Goal: Task Accomplishment & Management: Complete application form

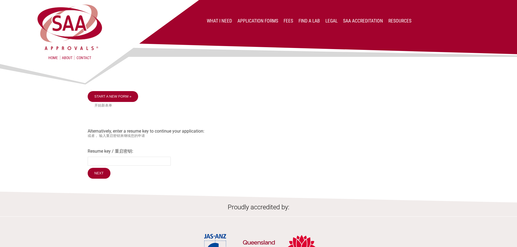
click at [241, 96] on div "Start a new form » 开始新表单 Alternatively, enter a resume key to continue your app…" at bounding box center [259, 135] width 342 height 89
click at [111, 160] on input "Resume key / 重启密钥:" at bounding box center [129, 161] width 83 height 9
paste input "k2j7Ic95"
type input "k2j7Ic95"
click at [97, 179] on input "Next" at bounding box center [99, 173] width 23 height 11
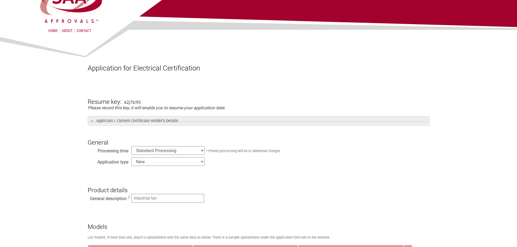
scroll to position [163, 0]
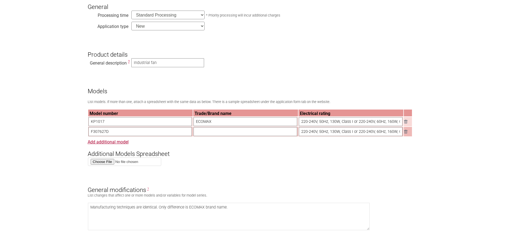
drag, startPoint x: 118, startPoint y: 126, endPoint x: 181, endPoint y: 85, distance: 74.8
click at [117, 125] on input "KP1017" at bounding box center [140, 121] width 104 height 9
drag, startPoint x: 164, startPoint y: 66, endPoint x: 161, endPoint y: 66, distance: 3.5
click at [164, 66] on input "Industrial fan" at bounding box center [167, 62] width 73 height 9
drag, startPoint x: 161, startPoint y: 63, endPoint x: 109, endPoint y: 63, distance: 52.1
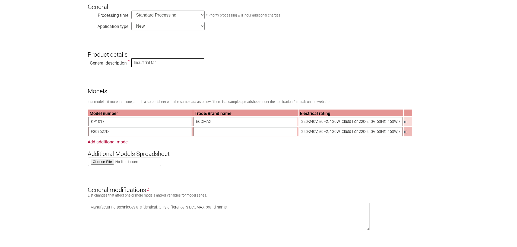
paste input "Air Mover"
type input "Air Mover"
click at [161, 81] on h3 "Models" at bounding box center [259, 87] width 342 height 16
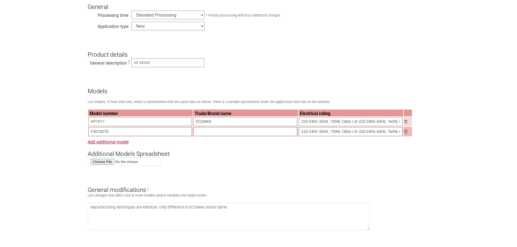
drag, startPoint x: 107, startPoint y: 123, endPoint x: 103, endPoint y: 124, distance: 4.4
click at [107, 123] on input "KP1017" at bounding box center [140, 121] width 104 height 9
drag, startPoint x: 101, startPoint y: 123, endPoint x: 119, endPoint y: 122, distance: 18.5
click at [119, 122] on input "KP1017" at bounding box center [140, 121] width 104 height 9
type input "KP1020"
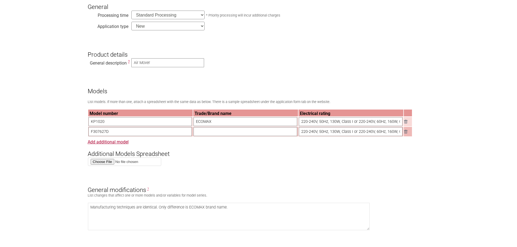
drag, startPoint x: 215, startPoint y: 123, endPoint x: 162, endPoint y: 122, distance: 53.2
click at [162, 122] on tr "KP1020 ECOMAX 220-240V, 50Hz, 130W, Class I or 220-240V, 60Hz, 160W, Class I" at bounding box center [250, 121] width 324 height 9
type input "DEWALT"
click at [338, 126] on input "220-240V, 50Hz, 130W, Class I or 220-240V, 60Hz, 160W, Class I" at bounding box center [351, 121] width 104 height 9
drag, startPoint x: 355, startPoint y: 130, endPoint x: 352, endPoint y: 127, distance: 4.1
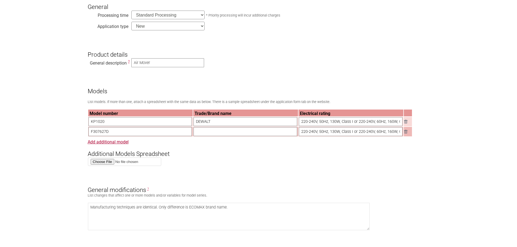
click at [355, 130] on input "220-240V, 50Hz, 130W, Class I or 220-240V, 60Hz, 160W, Class I" at bounding box center [351, 131] width 104 height 9
drag, startPoint x: 301, startPoint y: 123, endPoint x: 517, endPoint y: 122, distance: 216.2
drag, startPoint x: 300, startPoint y: 134, endPoint x: 521, endPoint y: 131, distance: 220.3
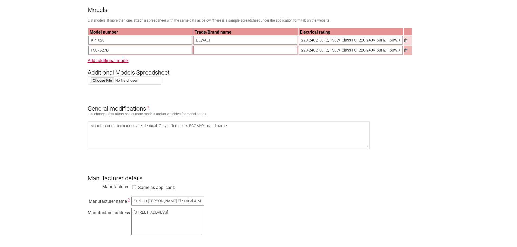
click at [216, 68] on h3 "Additional Models Spreadsheet" at bounding box center [259, 68] width 342 height 16
drag, startPoint x: 480, startPoint y: 65, endPoint x: 275, endPoint y: 43, distance: 206.2
click at [480, 65] on section "Application for Electrical Certification Resume key: k2j7Ic95 Please record thi…" at bounding box center [258, 240] width 517 height 847
click at [404, 52] on img at bounding box center [405, 51] width 3 height 4
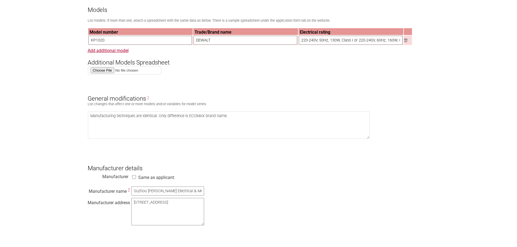
click at [236, 66] on h3 "Additional Models Spreadsheet" at bounding box center [259, 58] width 342 height 16
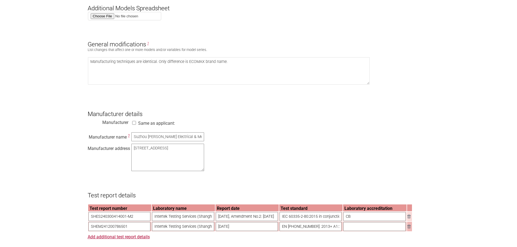
scroll to position [271, 0]
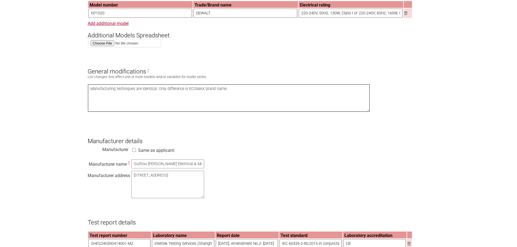
click at [232, 103] on textarea "Manufacturing techniques are identical. Only difference is ECOMAX brand name." at bounding box center [229, 97] width 282 height 27
drag, startPoint x: 244, startPoint y: 93, endPoint x: 32, endPoint y: 94, distance: 211.9
click at [31, 94] on section "Application for Electrical Certification Resume key: k2j7Ic95 Please record thi…" at bounding box center [258, 208] width 517 height 837
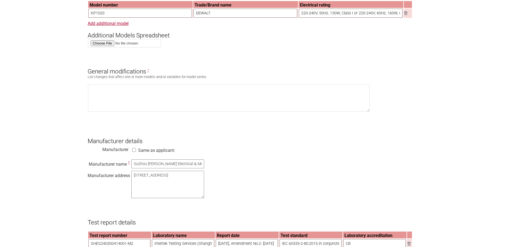
click at [32, 95] on section "Application for Electrical Certification Resume key: k2j7Ic95 Please record thi…" at bounding box center [258, 208] width 517 height 837
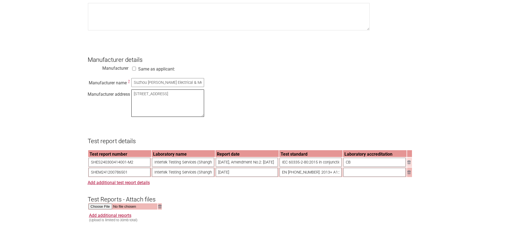
drag, startPoint x: 189, startPoint y: 103, endPoint x: 192, endPoint y: 112, distance: 9.4
click at [189, 103] on textarea "North Linhu Road, East Laixiu Road, Foho Economic Development Zone, Wujiang, Ji…" at bounding box center [167, 103] width 73 height 27
drag, startPoint x: 192, startPoint y: 112, endPoint x: 150, endPoint y: 100, distance: 43.1
click at [111, 95] on div "Manufacturer name ? Suzhou Alton Electrical & Mechanical Industry Co., Ltd Manu…" at bounding box center [259, 98] width 342 height 41
paste textarea "North Linhu Road, East Laixiu Road, Foho Economic Development Zone, Wujiang Jia…"
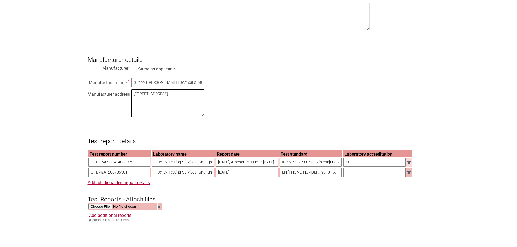
type textarea "North Linhu Road, East Laixiu Road, Foho Economic Development Zone, Wujiang Jia…"
drag, startPoint x: 220, startPoint y: 104, endPoint x: 223, endPoint y: 106, distance: 3.7
click at [220, 104] on div "Manufacturer name ? Suzhou Alton Electrical & Mechanical Industry Co., Ltd Manu…" at bounding box center [259, 98] width 342 height 41
click at [211, 119] on div "Manufacturer name ? Suzhou Alton Electrical & Mechanical Industry Co., Ltd Manu…" at bounding box center [259, 98] width 342 height 41
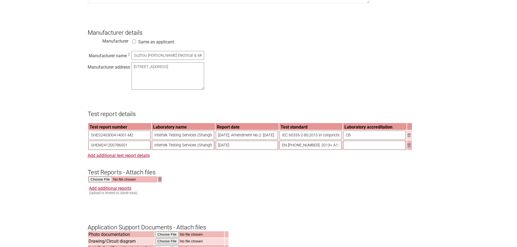
scroll to position [407, 0]
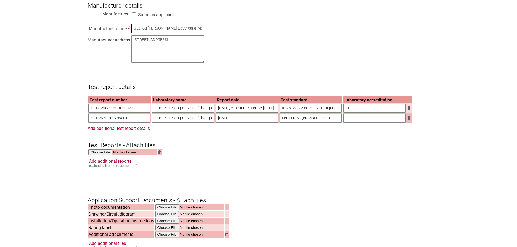
click at [150, 31] on input "Suzhou Alton Electrical & Mechanical Industry Co., Ltd" at bounding box center [167, 28] width 73 height 9
drag, startPoint x: 134, startPoint y: 32, endPoint x: 313, endPoint y: 30, distance: 179.3
click at [313, 30] on div "Manufacturer name ? Suzhou Alton Electrical & Mechanical Industry Co., Ltd Manu…" at bounding box center [259, 44] width 342 height 41
paste input "."
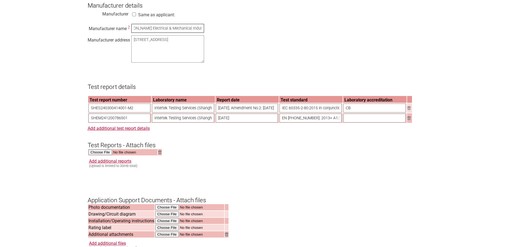
type input "Suzhou Alton Electrical & Mechanical Industry Co., Ltd."
click at [279, 47] on div "Manufacturer name ? Suzhou Alton Electrical & Mechanical Industry Co., Ltd. Man…" at bounding box center [259, 44] width 342 height 41
click at [60, 104] on section "Application for Electrical Certification Resume key: k2j7Ic95 Please record thi…" at bounding box center [258, 72] width 517 height 837
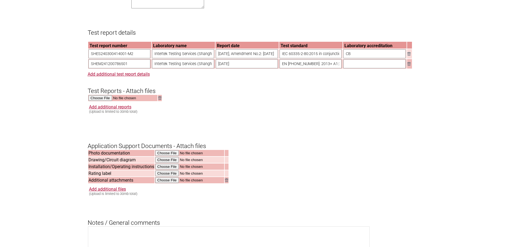
click at [123, 58] on input "SHES240300414001-M2" at bounding box center [119, 53] width 62 height 9
drag, startPoint x: 142, startPoint y: 59, endPoint x: 51, endPoint y: 59, distance: 91.7
click at [51, 59] on section "Application for Electrical Certification Resume key: k2j7Ic95 Please record thi…" at bounding box center [258, 18] width 517 height 837
paste input "2411B2674SHA-001 CB(CDF)"
type input "2411B2674SHA-001 CB(CDF)"
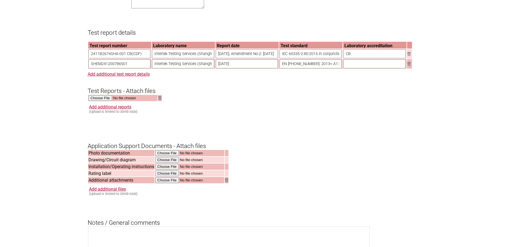
click at [178, 58] on input "Intertek Testing Services (Shanghai FTZ) Co., Ltd." at bounding box center [183, 53] width 62 height 9
drag, startPoint x: 152, startPoint y: 60, endPoint x: 283, endPoint y: 60, distance: 131.0
click at [283, 59] on tr "2411B2674SHA-001 CB(CDF) Intertek Testing Services (Shanghai FTZ) Co., Ltd. 202…" at bounding box center [250, 53] width 324 height 9
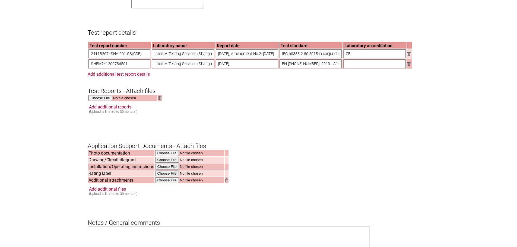
drag, startPoint x: 253, startPoint y: 97, endPoint x: 255, endPoint y: 66, distance: 30.8
click at [252, 94] on h3 "Test Reports - Attach files" at bounding box center [259, 86] width 342 height 16
click at [252, 58] on input "2024-03-26, Amendment No.2: 2025-08-18" at bounding box center [247, 53] width 62 height 9
drag, startPoint x: 248, startPoint y: 63, endPoint x: 227, endPoint y: 63, distance: 20.9
click at [247, 58] on input "2024-03-26, Amendment No.2: 2025-08-18" at bounding box center [247, 53] width 62 height 9
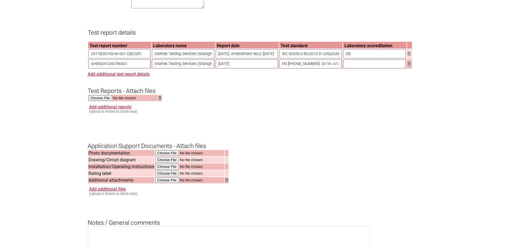
scroll to position [0, 16]
drag, startPoint x: 217, startPoint y: 60, endPoint x: 313, endPoint y: 66, distance: 95.9
click at [323, 58] on tr "2411B2674SHA-001 CB(CDF) Intertek Testing Services (Shanghai FTZ) Co., Ltd. 202…" at bounding box center [250, 53] width 324 height 9
paste input "12-17"
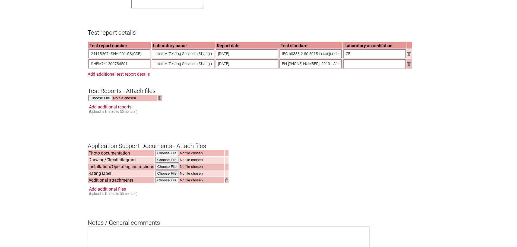
type input "2024-12-17"
drag, startPoint x: 294, startPoint y: 90, endPoint x: 302, endPoint y: 68, distance: 23.2
click at [294, 90] on h3 "Test Reports - Attach files" at bounding box center [259, 86] width 342 height 16
click at [301, 58] on input "IEC 60335-2-80:2015 in conjunction with IEC 60335-1:2010, COR1:2010, COR2:2011,…" at bounding box center [310, 53] width 62 height 9
drag, startPoint x: 295, startPoint y: 60, endPoint x: 282, endPoint y: 62, distance: 13.6
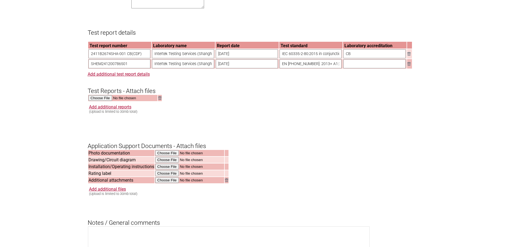
click at [295, 58] on input "IEC 60335-2-80:2015 in conjunction with IEC 60335-1:2010, COR1:2010, COR2:2011,…" at bounding box center [310, 53] width 62 height 9
drag, startPoint x: 279, startPoint y: 60, endPoint x: 400, endPoint y: 58, distance: 121.5
click at [400, 58] on tr "2411B2674SHA-001 CB(CDF) Intertek Testing Services (Shanghai FTZ) Co., Ltd. 202…" at bounding box center [250, 53] width 324 height 9
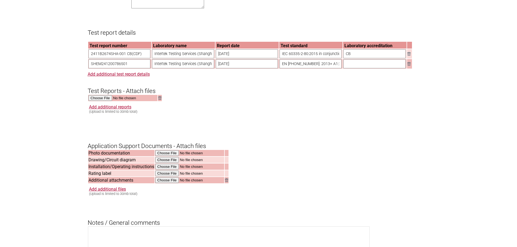
click at [317, 114] on div "Add additional reports (Upload is limited to 30mb total)" at bounding box center [259, 108] width 340 height 9
click at [238, 89] on h3 "Test Reports - Attach files" at bounding box center [259, 86] width 342 height 16
drag, startPoint x: 133, startPoint y: 71, endPoint x: 56, endPoint y: 69, distance: 77.1
click at [56, 69] on section "Application for Electrical Certification Resume key: k2j7Ic95 Please record thi…" at bounding box center [258, 18] width 517 height 837
paste input "2411B2675SHA-0"
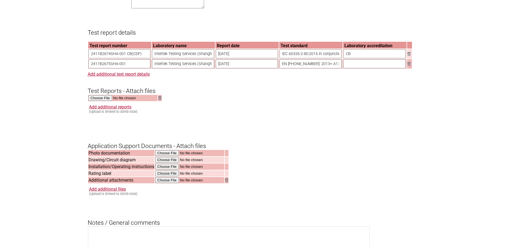
type input "2411B2675SHA-001"
drag, startPoint x: 144, startPoint y: 59, endPoint x: 57, endPoint y: 67, distance: 87.7
click at [25, 62] on section "Application for Electrical Certification Resume key: k2j7Ic95 Please record thi…" at bounding box center [258, 18] width 517 height 837
paste input "5SHA-001"
type input "2411B2675SHA-001"
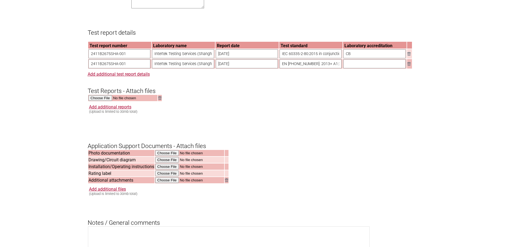
click at [223, 104] on form "Resume key: k2j7Ic95 Please record this key, it will enable you to resume your …" at bounding box center [259, 44] width 342 height 786
drag, startPoint x: 246, startPoint y: 69, endPoint x: 194, endPoint y: 71, distance: 51.8
click at [194, 69] on tr "2411B2675SHA-001 Intertek Testing Services (Shanghai FTZ) Co., Ltd. 2024-12-19 …" at bounding box center [250, 63] width 324 height 9
paste input "January 15, 2025"
type input "January 15, 2025"
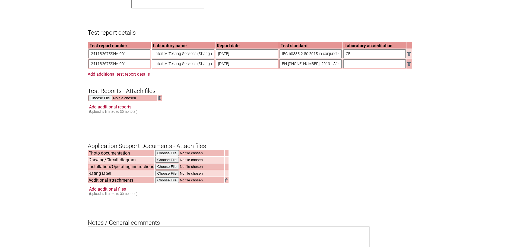
click at [343, 130] on form "Resume key: k2j7Ic95 Please record this key, it will enable you to resume your …" at bounding box center [259, 44] width 342 height 786
click at [324, 68] on input "EN 61000-3-3: 2013+ A1:2019+A2:2021 EN IEC 55014-1: 2021 EN IEC 61000-3-2: 2019…" at bounding box center [310, 63] width 62 height 9
drag, startPoint x: 281, startPoint y: 69, endPoint x: 489, endPoint y: 73, distance: 207.8
click at [487, 67] on section "Application for Electrical Certification Resume key: k2j7Ic95 Please record thi…" at bounding box center [258, 18] width 517 height 837
paste input "IEC 55014-1: 2021; EN IEC 55014-2: 2021; EN IEC 61000-3-2: 2019+A1: 2021; EN 61…"
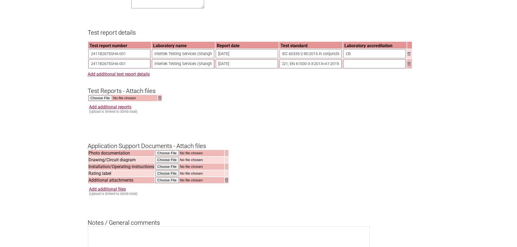
scroll to position [0, 146]
type input "EN IEC 55014-1: 2021; EN IEC 55014-2: 2021; EN IEC 61000-3-2: 2019+A1: 2021; EN…"
click at [479, 94] on section "Application for Electrical Certification Resume key: k2j7Ic95 Please record thi…" at bounding box center [258, 18] width 517 height 837
click at [265, 146] on h3 "Application Support Documents - Attach files" at bounding box center [259, 141] width 342 height 16
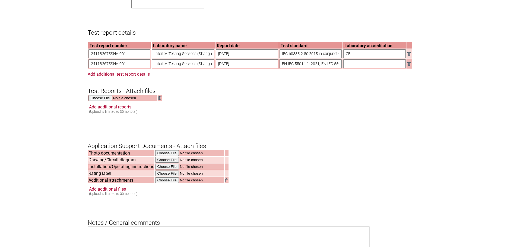
click at [34, 59] on section "Application for Electrical Certification Resume key: k2j7Ic95 Please record thi…" at bounding box center [258, 18] width 517 height 837
click at [273, 114] on div "Add additional reports (Upload is limited to 30mb total)" at bounding box center [259, 108] width 340 height 9
click at [46, 108] on section "Application for Electrical Certification Resume key: k2j7Ic95 Please record thi…" at bounding box center [258, 18] width 517 height 837
drag, startPoint x: 184, startPoint y: 124, endPoint x: 141, endPoint y: 118, distance: 44.1
click at [184, 124] on form "Resume key: k2j7Ic95 Please record this key, it will enable you to resume your …" at bounding box center [259, 44] width 342 height 786
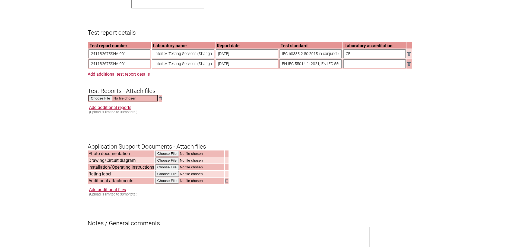
click at [107, 101] on input "file" at bounding box center [122, 98] width 69 height 6
type input "C:\fakepath\2411B2674SHA-001 CB(CDF).pdf"
click at [118, 110] on link "Add additional reports" at bounding box center [110, 106] width 42 height 5
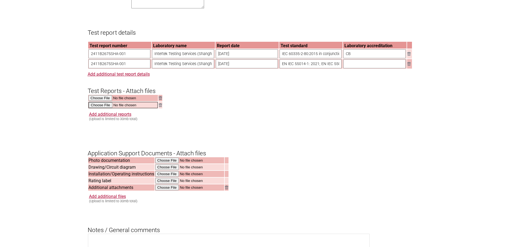
click at [101, 108] on input "file" at bounding box center [122, 105] width 69 height 6
type input "C:\fakepath\2411B2675SHA-001.pdf"
click at [434, 160] on section "Application for Electrical Certification Resume key: k2j7Ic95 Please record thi…" at bounding box center [258, 22] width 517 height 844
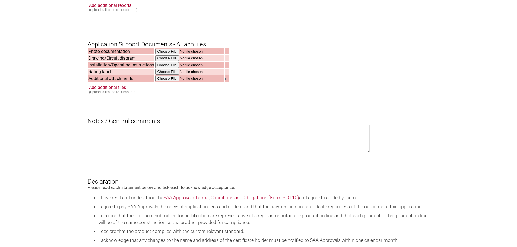
drag, startPoint x: 102, startPoint y: 66, endPoint x: 131, endPoint y: 65, distance: 29.1
click at [127, 61] on td "Drawing/Circuit diagram" at bounding box center [121, 58] width 66 height 6
click at [131, 61] on td "Drawing/Circuit diagram" at bounding box center [121, 58] width 66 height 6
drag, startPoint x: 135, startPoint y: 65, endPoint x: 85, endPoint y: 65, distance: 49.9
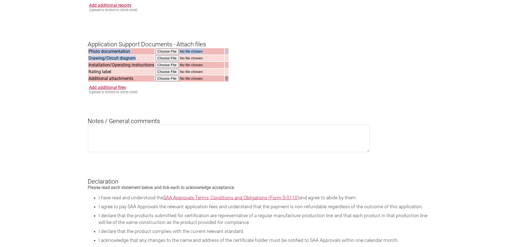
click at [126, 61] on td "Drawing/Circuit diagram" at bounding box center [121, 58] width 66 height 6
click at [227, 80] on img at bounding box center [226, 79] width 3 height 4
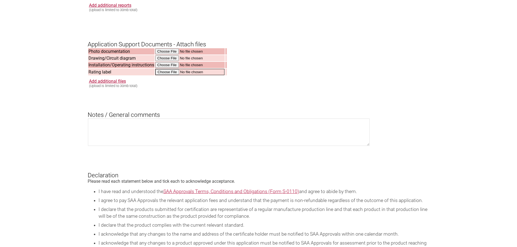
click at [219, 75] on input "file" at bounding box center [189, 72] width 69 height 6
drag, startPoint x: 321, startPoint y: 145, endPoint x: 282, endPoint y: 130, distance: 42.3
click at [319, 144] on textarea at bounding box center [229, 131] width 282 height 27
click at [166, 55] on input "file" at bounding box center [189, 52] width 69 height 6
type input "C:\fakepath\IMG_1817.JPG"
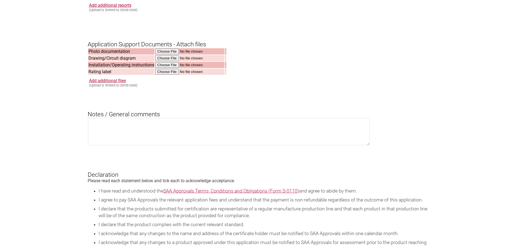
drag, startPoint x: 99, startPoint y: 72, endPoint x: 136, endPoint y: 76, distance: 37.8
click at [133, 68] on td "Installation/Operating instructions" at bounding box center [121, 65] width 66 height 6
click at [137, 75] on td "Rating label" at bounding box center [121, 72] width 66 height 6
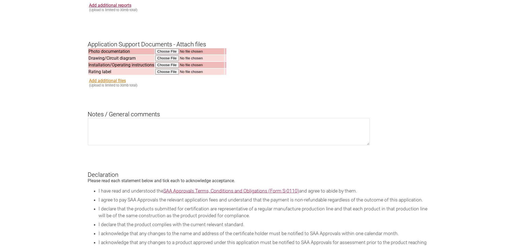
click at [112, 83] on link "Add additional files" at bounding box center [107, 80] width 37 height 5
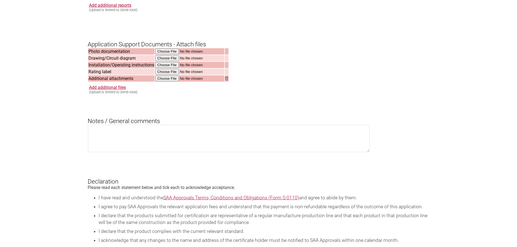
click at [98, 82] on td "Additional attachments" at bounding box center [121, 78] width 66 height 6
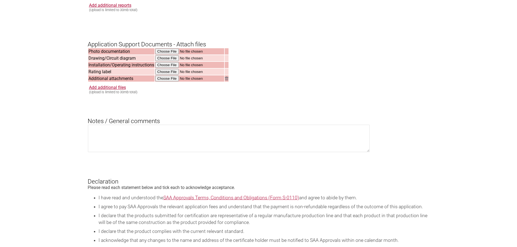
click at [122, 82] on td "Additional attachments" at bounding box center [121, 78] width 66 height 6
click at [162, 82] on input "file" at bounding box center [189, 79] width 69 height 6
type input "C:\fakepath\KP1020_Manual-ED1_P1.pdf"
click at [114, 90] on link "Add additional files" at bounding box center [107, 87] width 37 height 5
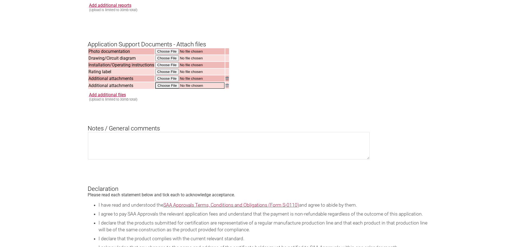
click at [167, 89] on input "file" at bounding box center [189, 85] width 69 height 6
type input "C:\fakepath\KP1020_Specs Label_AW_P2.pdf"
click at [116, 97] on link "Add additional files" at bounding box center [107, 94] width 37 height 5
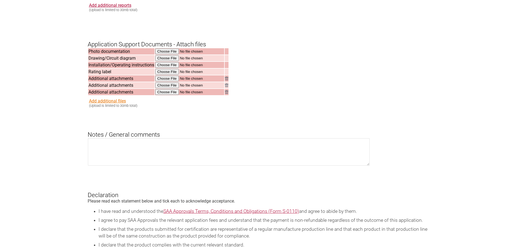
click at [112, 104] on link "Add additional files" at bounding box center [107, 100] width 37 height 5
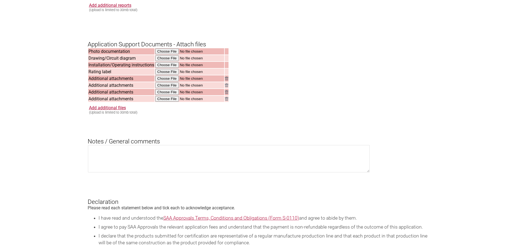
click at [226, 101] on img at bounding box center [226, 99] width 3 height 4
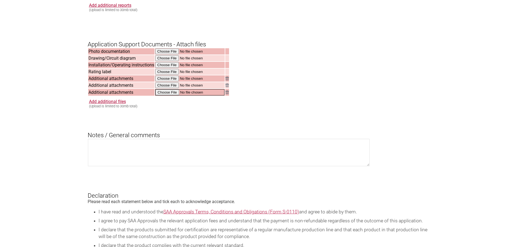
click at [172, 95] on input "file" at bounding box center [189, 92] width 69 height 6
type input "C:\fakepath\KP1020_Warning Label_AW_P2.pdf"
click at [226, 87] on img at bounding box center [226, 86] width 3 height 4
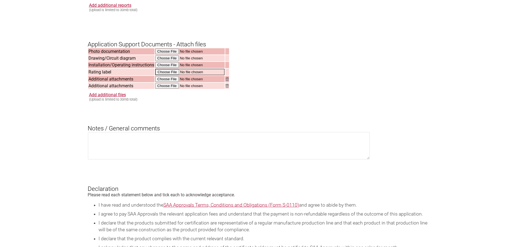
click at [161, 75] on input "file" at bounding box center [189, 72] width 69 height 6
type input "C:\fakepath\KP1020_Specs Label_AW_P2.pdf"
click at [225, 80] on img at bounding box center [226, 79] width 3 height 4
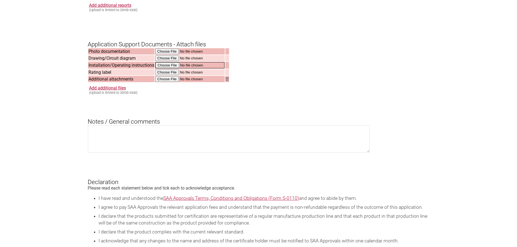
click at [169, 68] on input "file" at bounding box center [189, 65] width 69 height 6
type input "C:\fakepath\KP1020_Manual-ED1_P1.pdf"
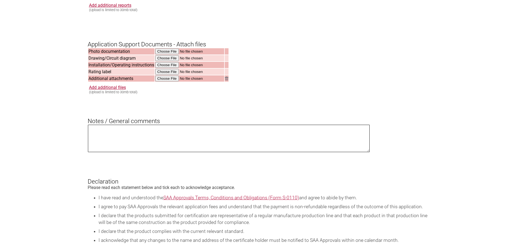
drag, startPoint x: 127, startPoint y: 145, endPoint x: 115, endPoint y: 146, distance: 12.3
click at [127, 145] on textarea at bounding box center [229, 138] width 282 height 27
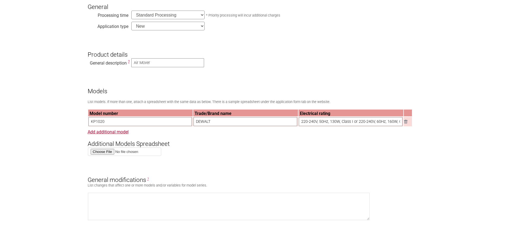
scroll to position [217, 0]
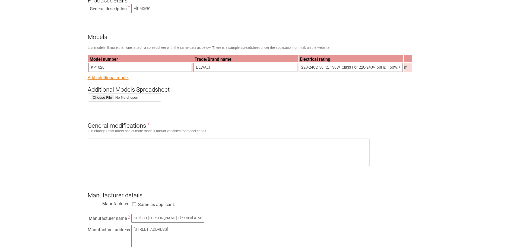
click at [121, 80] on link "Add additional model" at bounding box center [108, 77] width 41 height 5
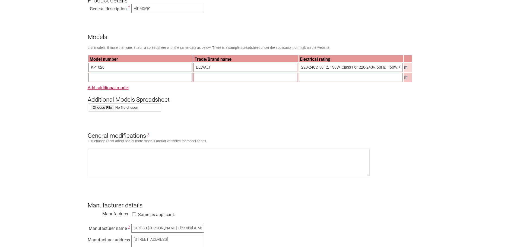
click at [104, 80] on input "text" at bounding box center [140, 77] width 104 height 9
paste input "AM3119"
type input "AM3119"
click at [231, 78] on input "text" at bounding box center [245, 77] width 104 height 9
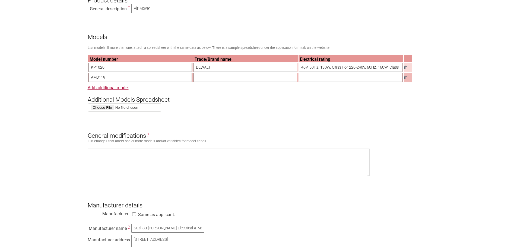
drag, startPoint x: 300, startPoint y: 69, endPoint x: 401, endPoint y: 88, distance: 102.1
click at [354, 78] on input "text" at bounding box center [351, 77] width 104 height 9
paste input "220-240V, 50Hz, 130W, Class I or 220-240V, 60Hz, 160W, Class I"
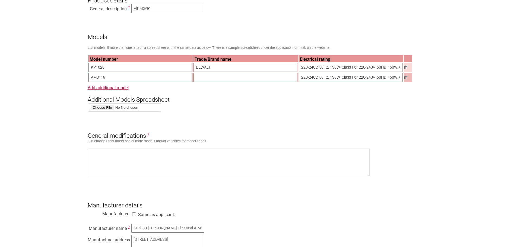
scroll to position [0, 10]
type input "220-240V, 50Hz, 130W, Class I or 220-240V, 60Hz, 160W, Class I"
drag, startPoint x: 53, startPoint y: 108, endPoint x: 50, endPoint y: 109, distance: 3.2
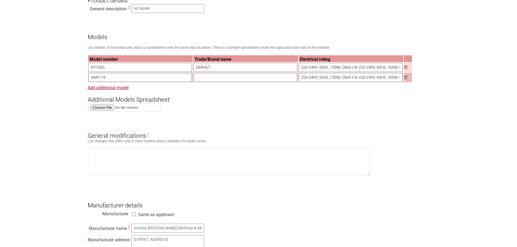
click at [123, 164] on textarea at bounding box center [229, 162] width 282 height 27
paste textarea "Manufacturing techniques are identical. Only difference is stealth Brand Name."
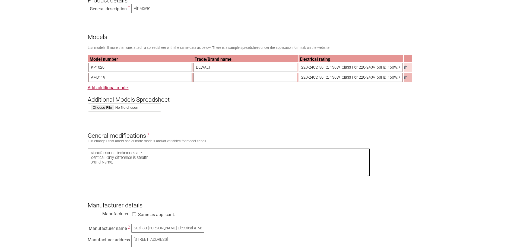
click at [148, 154] on textarea "Manufacturing techniques are identical. Only difference is stealth Brand Name." at bounding box center [229, 162] width 282 height 27
click at [246, 151] on textarea "Manufacturing techniques are identical. Only difference is stealth Brand Name." at bounding box center [229, 162] width 282 height 27
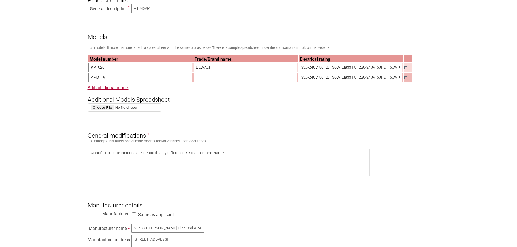
drag, startPoint x: 220, startPoint y: 67, endPoint x: 188, endPoint y: 69, distance: 31.5
click at [188, 69] on tr "KP1020 DEWALT 220-240V, 50Hz, 130W, Class I or 220-240V, 60Hz, 160W, Class I" at bounding box center [250, 67] width 324 height 9
drag, startPoint x: 189, startPoint y: 156, endPoint x: 200, endPoint y: 158, distance: 10.7
click at [200, 158] on textarea "Manufacturing techniques are identical. Only difference is stealth Brand Name." at bounding box center [229, 162] width 282 height 27
paste textarea "DEWALT"
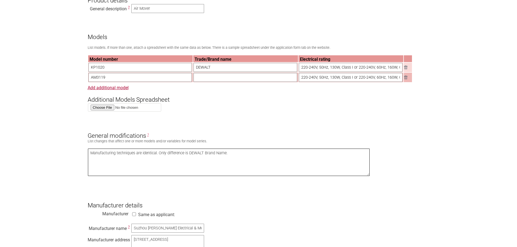
click at [251, 159] on textarea "Manufacturing techniques are identical. Only difference is DEWALT Brand Name." at bounding box center [229, 162] width 282 height 27
type textarea "Manufacturing techniques are identical. Only difference is DEWALT Brand Name."
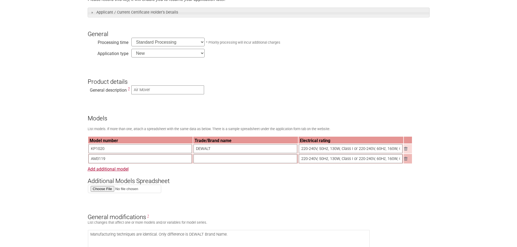
scroll to position [217, 0]
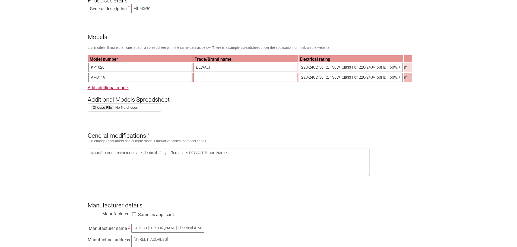
click at [217, 79] on input "text" at bounding box center [245, 77] width 104 height 9
type input "N/A"
drag, startPoint x: 381, startPoint y: 69, endPoint x: 307, endPoint y: 71, distance: 74.1
click at [307, 71] on input "220-240V, 50Hz, 130W, Class I or 220-240V, 60Hz, 160W, Class I" at bounding box center [351, 67] width 104 height 9
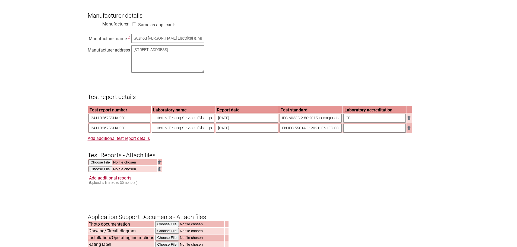
scroll to position [434, 0]
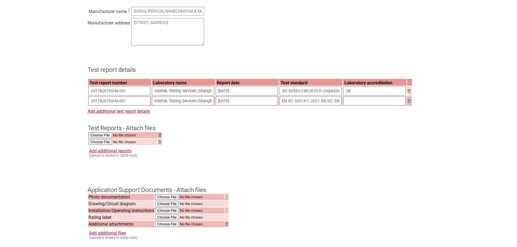
drag, startPoint x: 136, startPoint y: 98, endPoint x: 41, endPoint y: 97, distance: 95.0
click at [41, 97] on section "Application for Electrical Certification Resume key: k2j7Ic95 Please record thi…" at bounding box center [258, 54] width 517 height 854
paste input "4"
type input "2411B2674SHA-001"
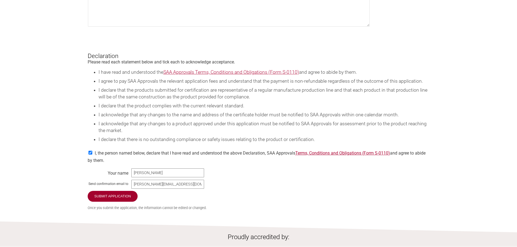
scroll to position [857, 0]
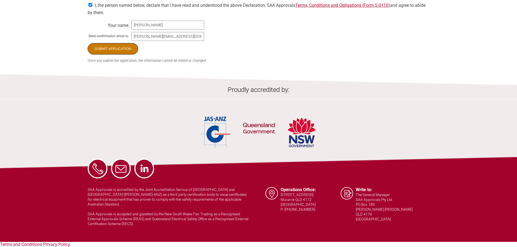
click at [123, 55] on input "Submit Application" at bounding box center [113, 48] width 51 height 11
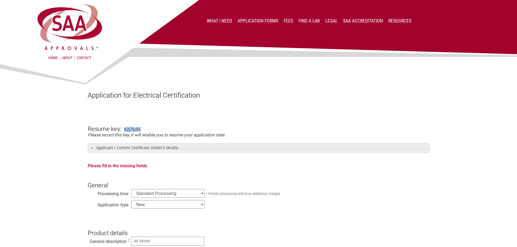
drag, startPoint x: 124, startPoint y: 129, endPoint x: 162, endPoint y: 127, distance: 38.3
drag, startPoint x: 87, startPoint y: 129, endPoint x: 150, endPoint y: 130, distance: 62.4
copy form "Resume key: k2j7Ic95"
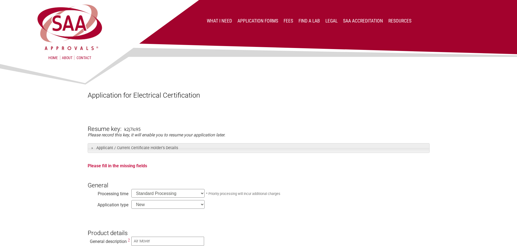
click at [337, 83] on div at bounding box center [259, 76] width 342 height 30
click at [353, 78] on div at bounding box center [259, 76] width 342 height 30
drag, startPoint x: 87, startPoint y: 127, endPoint x: 169, endPoint y: 127, distance: 81.9
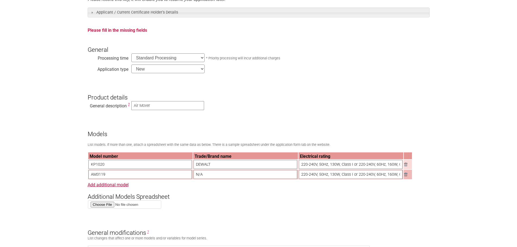
scroll to position [163, 0]
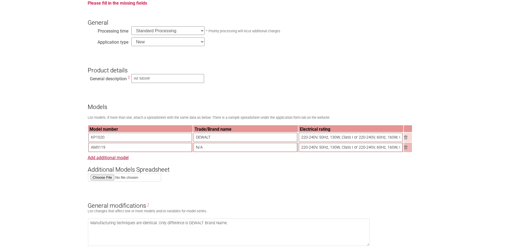
click at [134, 4] on strong "Please fill in the missing fields" at bounding box center [117, 3] width 59 height 5
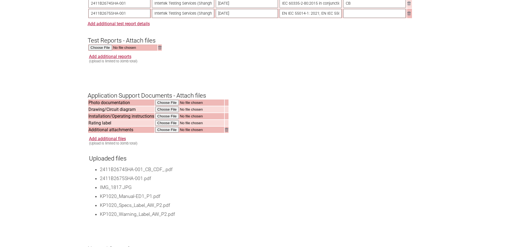
scroll to position [515, 0]
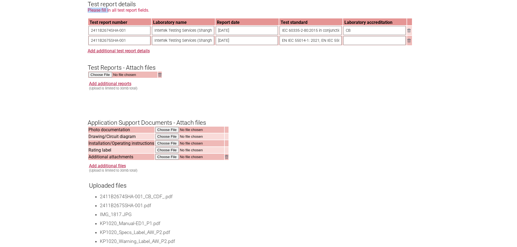
drag, startPoint x: 115, startPoint y: 15, endPoint x: 183, endPoint y: 13, distance: 67.6
click at [183, 13] on form "Resume key: k2j7Ic95 Please record this key, it will enable you to resume your …" at bounding box center [259, 44] width 342 height 894
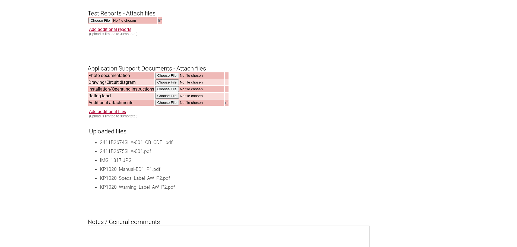
scroll to position [597, 0]
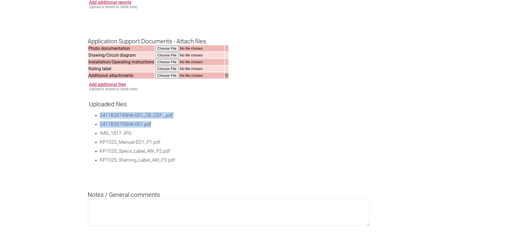
drag, startPoint x: 100, startPoint y: 121, endPoint x: 164, endPoint y: 132, distance: 64.7
click at [164, 132] on ul "2411B2674SHA-001_CB_CDF_.pdf 2411B2675SHA-001.pdf IMG_1817.JPG KP1020_Manual-ED…" at bounding box center [259, 138] width 340 height 52
click at [164, 128] on li "2411B2675SHA-001.pdf" at bounding box center [265, 124] width 330 height 7
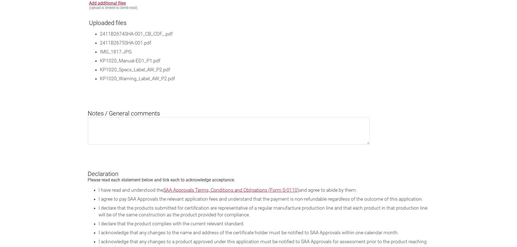
scroll to position [651, 0]
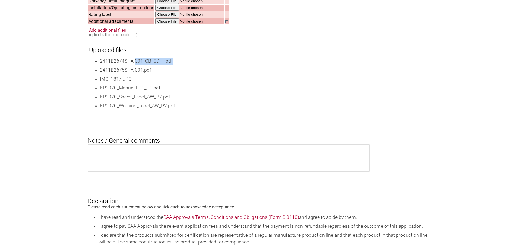
drag, startPoint x: 135, startPoint y: 69, endPoint x: 216, endPoint y: 68, distance: 80.6
click at [216, 65] on li "2411B2674SHA-001_CB_CDF_.pdf" at bounding box center [265, 61] width 330 height 7
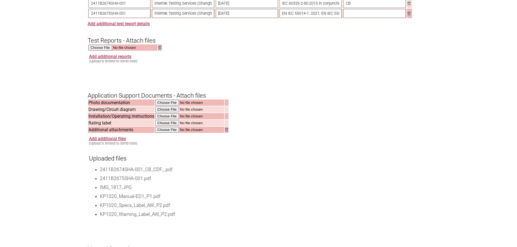
scroll to position [515, 0]
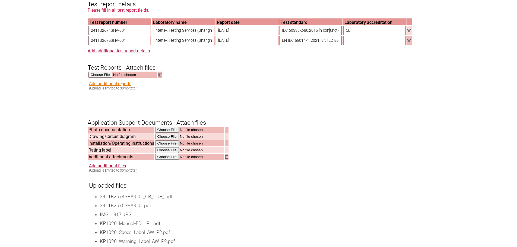
click at [122, 86] on link "Add additional reports" at bounding box center [110, 83] width 42 height 5
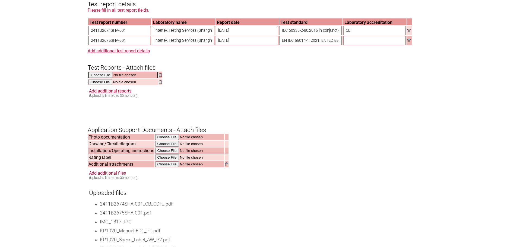
click at [99, 78] on input "file" at bounding box center [122, 75] width 69 height 6
type input "C:\fakepath\2411B2674SHA-001 CB(CDF).pdf"
click at [106, 85] on input "file" at bounding box center [122, 82] width 69 height 6
type input "C:\fakepath\2411B2675SHA-001.pdf"
drag, startPoint x: 433, startPoint y: 186, endPoint x: 431, endPoint y: 185, distance: 3.0
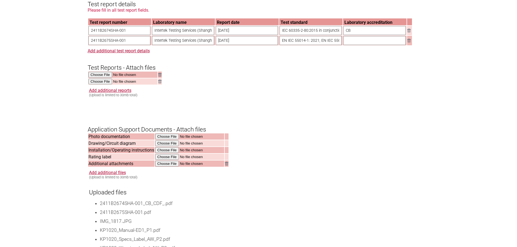
click at [432, 185] on section "Application for Electrical Certification Resume key: k2j7Ic95 Please record thi…" at bounding box center [258, 22] width 517 height 952
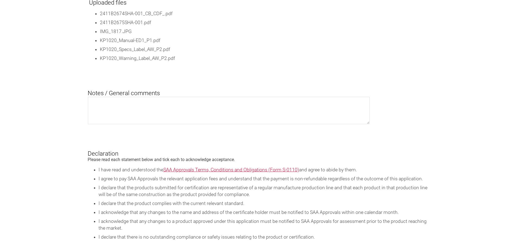
scroll to position [949, 0]
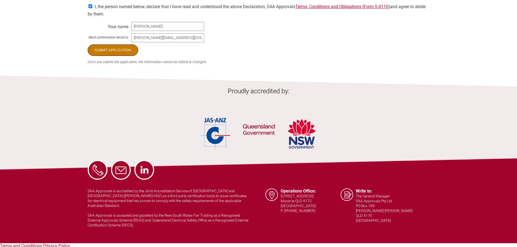
click at [112, 56] on input "Submit Application" at bounding box center [113, 49] width 51 height 11
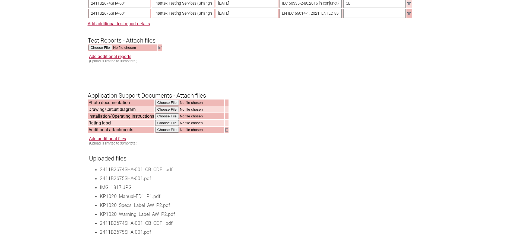
scroll to position [678, 0]
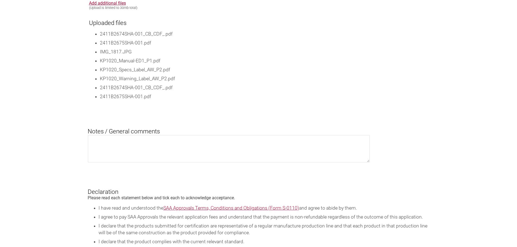
click at [155, 91] on li "2411B2674SHA-001_CB_CDF_.pdf" at bounding box center [265, 87] width 330 height 7
drag, startPoint x: 107, startPoint y: 95, endPoint x: 276, endPoint y: 102, distance: 170.0
click at [276, 100] on ul "2411B2674SHA-001_CB_CDF_.pdf 2411B2675SHA-001.pdf IMG_1817.JPG KP1020_Manual-ED…" at bounding box center [259, 65] width 340 height 69
click at [277, 100] on li "2411B2675SHA-001.pdf" at bounding box center [265, 96] width 330 height 7
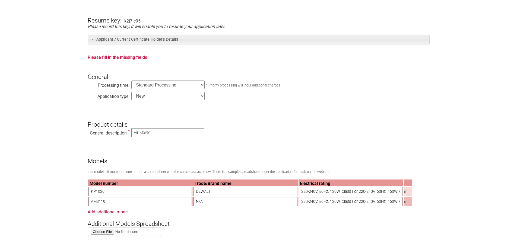
scroll to position [0, 0]
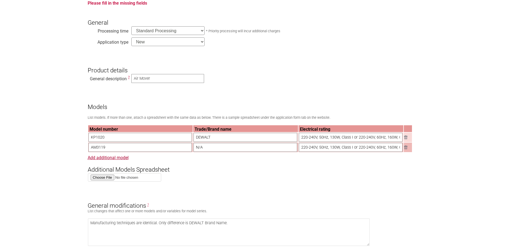
scroll to position [136, 0]
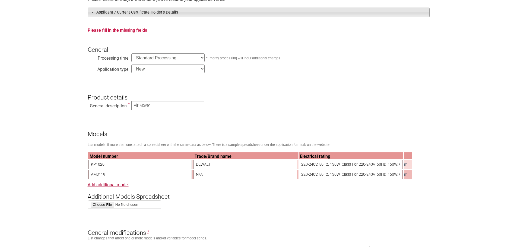
click at [94, 11] on h3 "Applicant / Current Certificate Holder’s Details" at bounding box center [259, 12] width 342 height 9
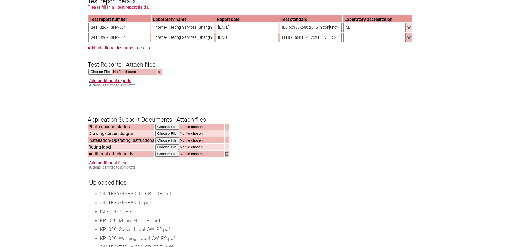
scroll to position [624, 0]
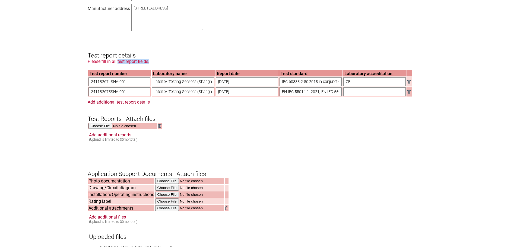
drag, startPoint x: 117, startPoint y: 68, endPoint x: 158, endPoint y: 68, distance: 40.4
click at [158, 64] on div "Please fill in all test report fields." at bounding box center [259, 61] width 342 height 5
drag, startPoint x: 170, startPoint y: 67, endPoint x: 173, endPoint y: 67, distance: 3.0
click at [173, 64] on div "Please fill in all test report fields." at bounding box center [259, 61] width 342 height 5
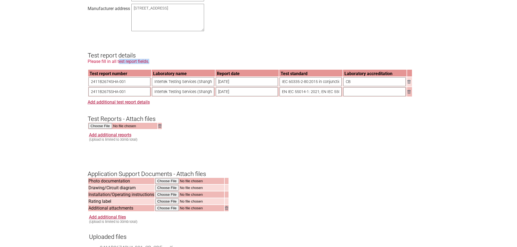
click at [173, 64] on div "Please fill in all test report fields." at bounding box center [259, 61] width 342 height 5
drag, startPoint x: 173, startPoint y: 66, endPoint x: 23, endPoint y: 65, distance: 150.3
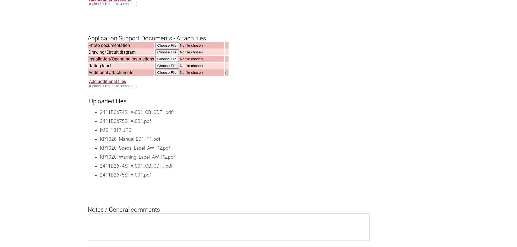
scroll to position [678, 0]
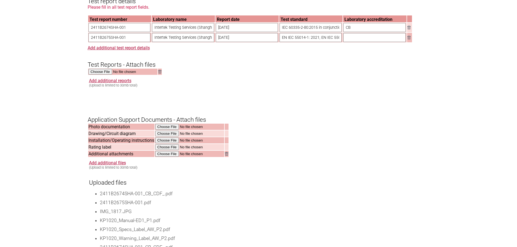
drag, startPoint x: 490, startPoint y: 2, endPoint x: 317, endPoint y: 165, distance: 237.9
click at [329, 117] on h3 "Application Support Documents - Attach files" at bounding box center [259, 115] width 342 height 16
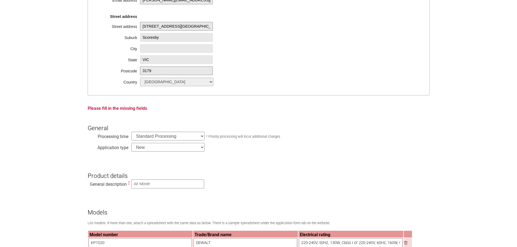
scroll to position [0, 0]
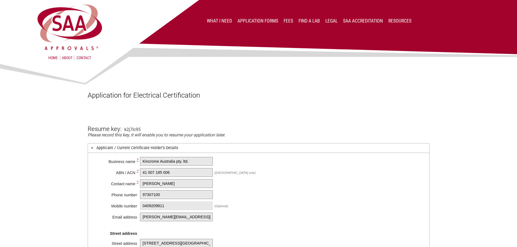
drag, startPoint x: 88, startPoint y: 130, endPoint x: 154, endPoint y: 127, distance: 66.2
copy form "Resume key: k2j7Ic95"
click at [275, 90] on div at bounding box center [259, 76] width 342 height 30
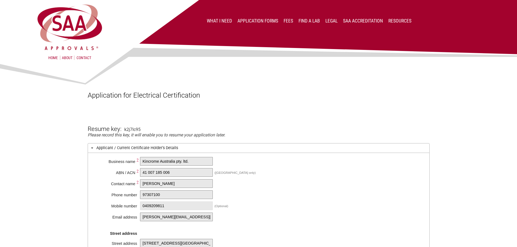
click at [229, 91] on h1 "Application for Electrical Certification" at bounding box center [259, 95] width 342 height 8
